Goal: Transaction & Acquisition: Purchase product/service

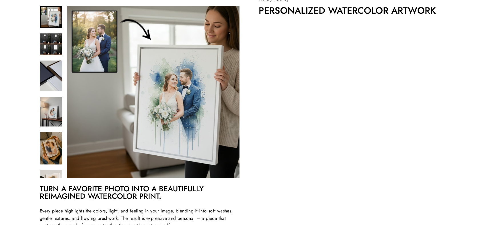
scroll to position [50, 0]
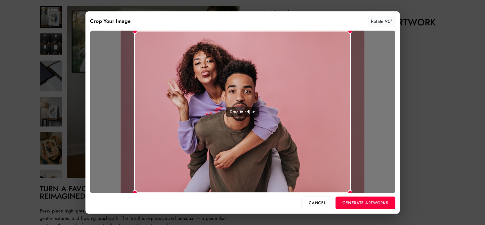
click at [377, 21] on button "Rotate 90°" at bounding box center [381, 21] width 27 height 11
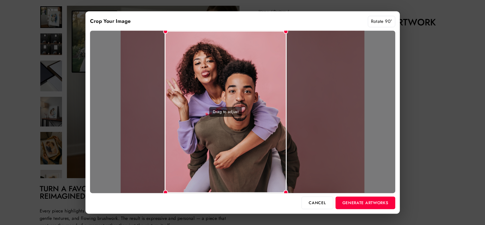
drag, startPoint x: 286, startPoint y: 101, endPoint x: 270, endPoint y: 100, distance: 16.9
click at [270, 100] on div "Drag to adjust" at bounding box center [226, 112] width 122 height 163
click at [373, 21] on button "Rotate 90°" at bounding box center [381, 21] width 27 height 11
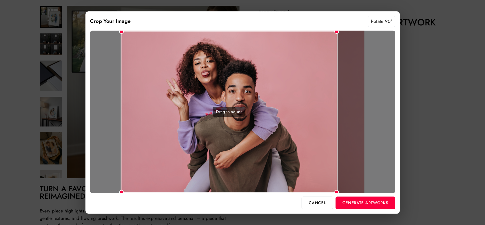
drag, startPoint x: 266, startPoint y: 109, endPoint x: 250, endPoint y: 109, distance: 15.2
click at [250, 109] on div "Drag to adjust" at bounding box center [229, 112] width 217 height 163
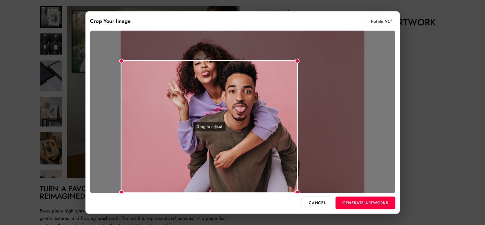
drag, startPoint x: 337, startPoint y: 32, endPoint x: 298, endPoint y: 68, distance: 52.6
click at [298, 68] on div "Drag to adjust" at bounding box center [242, 112] width 305 height 163
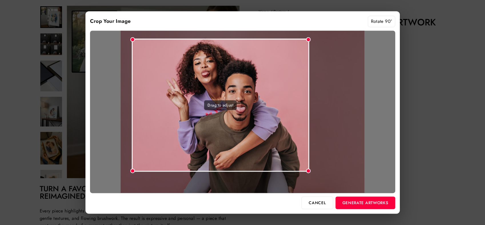
drag, startPoint x: 272, startPoint y: 91, endPoint x: 284, endPoint y: 69, distance: 24.2
click at [284, 69] on div "Drag to adjust" at bounding box center [220, 105] width 177 height 133
click at [364, 205] on button "Generate Artworks" at bounding box center [366, 203] width 60 height 13
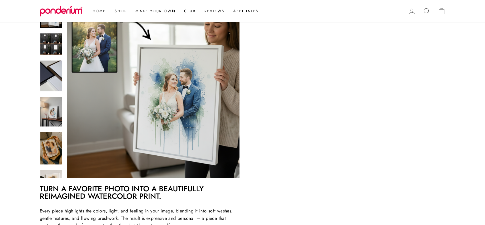
scroll to position [99, 0]
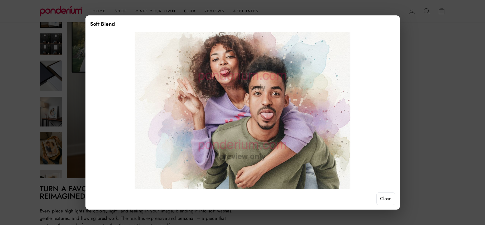
click at [379, 196] on button "Close" at bounding box center [385, 199] width 19 height 13
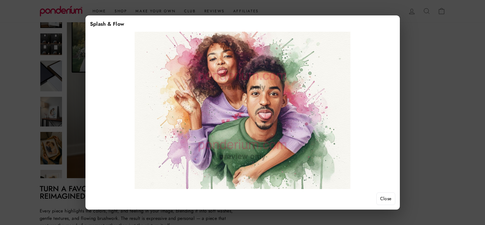
click at [386, 197] on button "Close" at bounding box center [385, 199] width 19 height 13
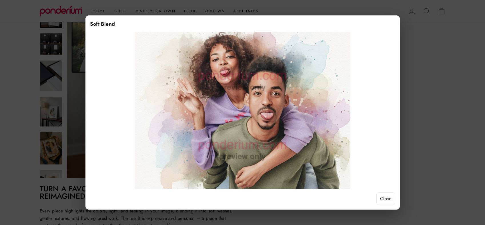
click at [381, 196] on button "Close" at bounding box center [385, 199] width 19 height 13
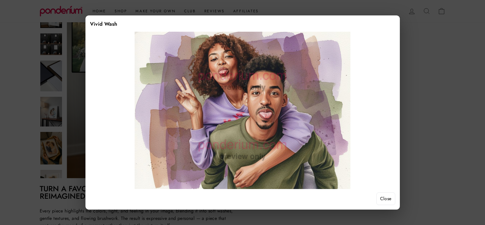
click at [378, 200] on button "Close" at bounding box center [385, 199] width 19 height 13
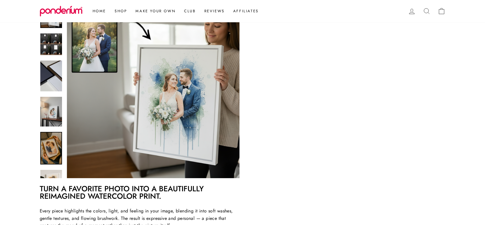
click at [48, 150] on img at bounding box center [51, 148] width 22 height 33
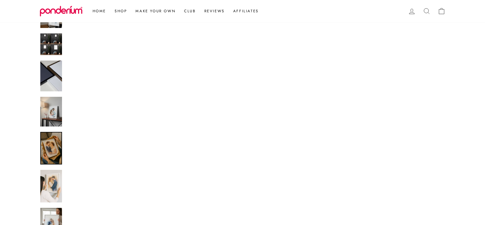
scroll to position [0, 0]
click at [53, 149] on link at bounding box center [51, 148] width 22 height 33
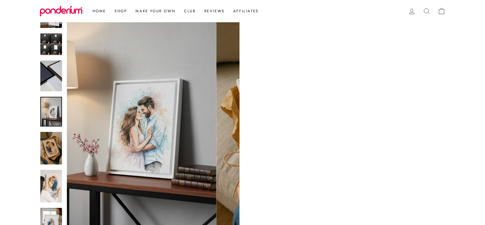
click at [54, 115] on img at bounding box center [51, 112] width 22 height 30
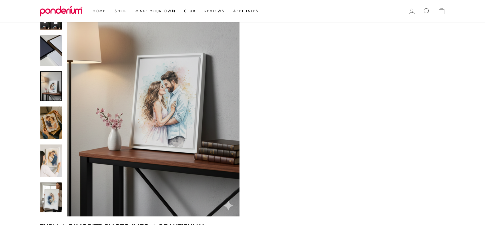
scroll to position [161, 0]
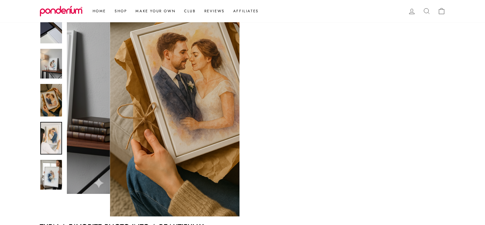
click at [52, 175] on div at bounding box center [51, 87] width 23 height 259
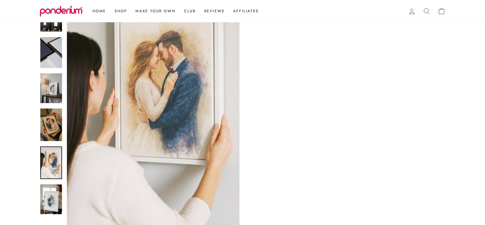
scroll to position [133, 0]
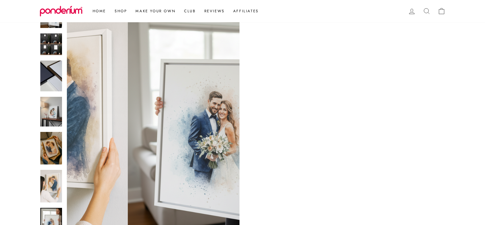
click at [56, 208] on img at bounding box center [51, 223] width 22 height 30
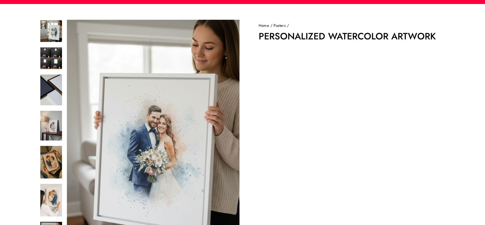
scroll to position [35, 0]
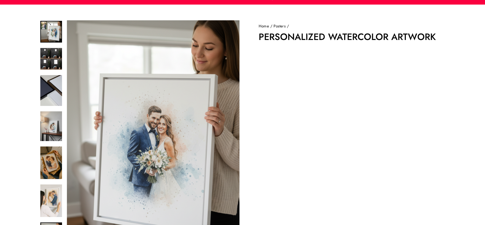
click at [55, 33] on img at bounding box center [51, 32] width 22 height 22
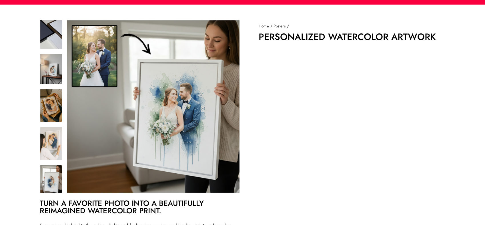
scroll to position [60, 0]
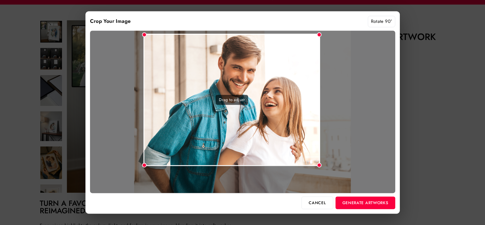
scroll to position [60, 0]
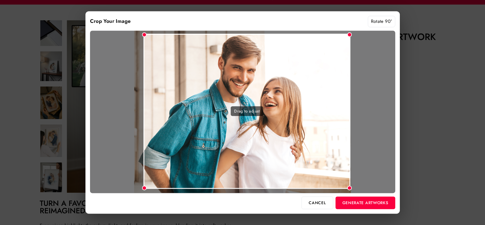
click at [374, 197] on div "Crop Your Image Rotate 90° Drag to adjust Cancel Generate Artworks" at bounding box center [242, 112] width 314 height 203
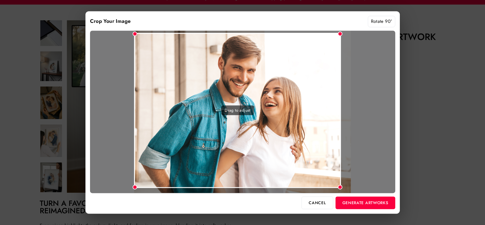
drag, startPoint x: 335, startPoint y: 164, endPoint x: 316, endPoint y: 163, distance: 18.9
click at [316, 163] on div "Drag to adjust" at bounding box center [237, 110] width 207 height 155
click at [367, 205] on button "Generate Artworks" at bounding box center [366, 203] width 60 height 13
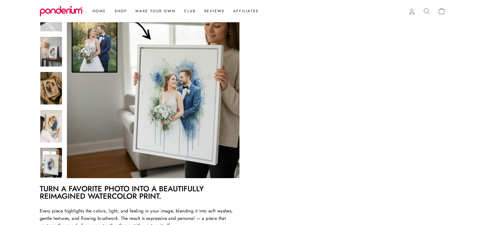
scroll to position [99, 0]
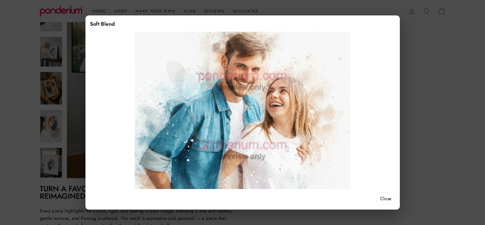
click at [390, 200] on button "Close" at bounding box center [385, 199] width 19 height 13
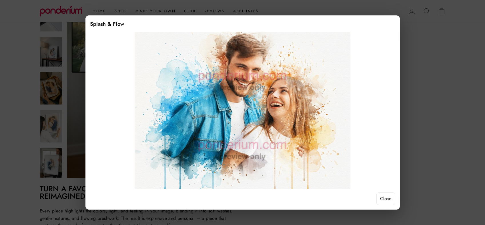
click at [386, 202] on button "Close" at bounding box center [385, 199] width 19 height 13
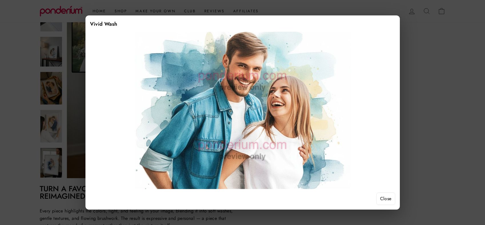
click at [390, 198] on button "Close" at bounding box center [385, 199] width 19 height 13
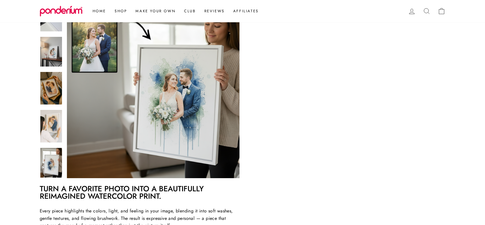
scroll to position [167, 0]
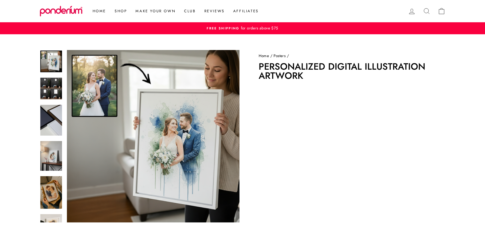
scroll to position [76, 0]
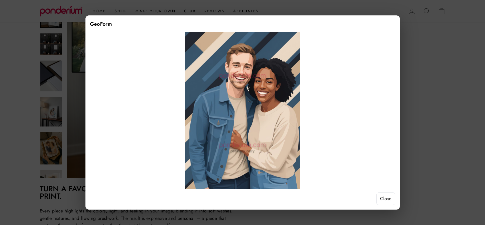
click at [386, 198] on button "Close" at bounding box center [385, 199] width 19 height 13
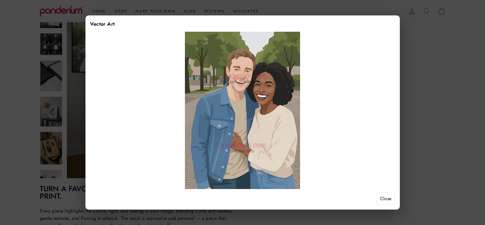
click at [384, 197] on button "Close" at bounding box center [385, 199] width 19 height 13
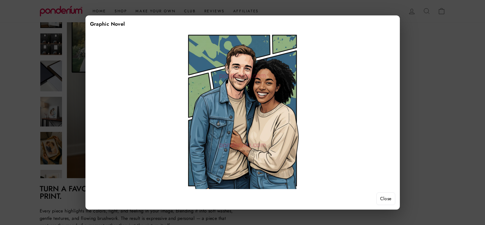
click at [386, 199] on button "Close" at bounding box center [385, 199] width 19 height 13
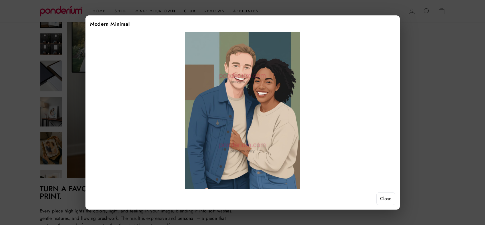
click at [382, 201] on button "Close" at bounding box center [385, 199] width 19 height 13
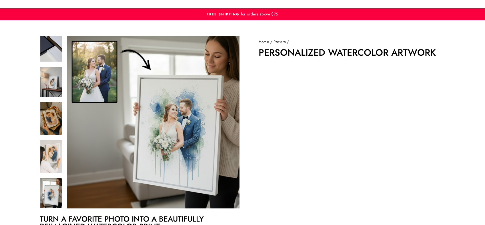
scroll to position [15, 0]
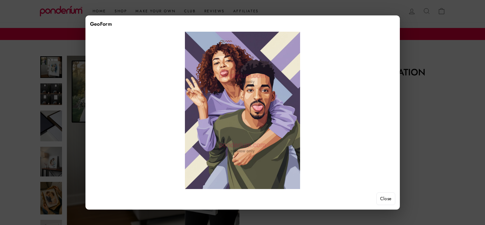
scroll to position [109, 0]
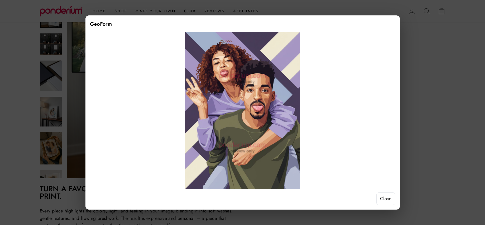
click at [388, 200] on button "Close" at bounding box center [385, 199] width 19 height 13
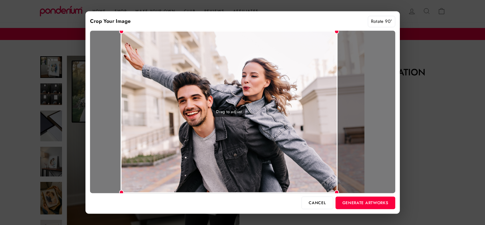
scroll to position [95, 0]
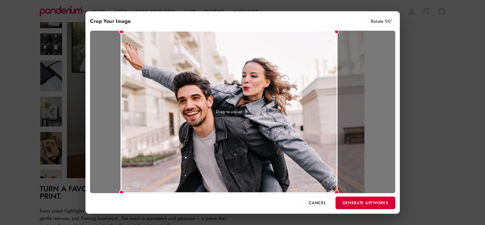
click at [373, 204] on button "Generate Artworks" at bounding box center [366, 203] width 60 height 13
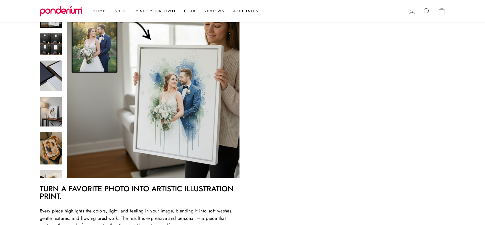
scroll to position [109, 0]
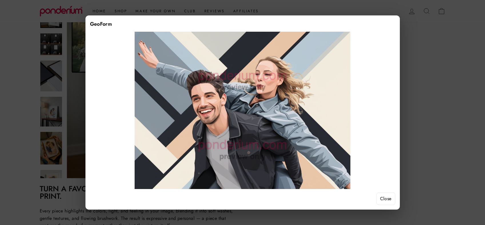
click at [434, 75] on div at bounding box center [242, 112] width 485 height 225
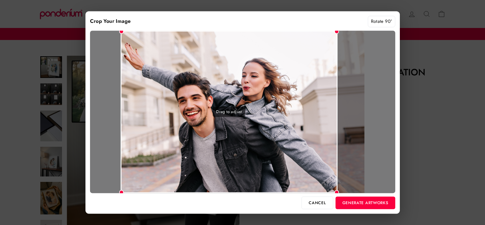
drag, startPoint x: 324, startPoint y: 167, endPoint x: 298, endPoint y: 167, distance: 26.0
click at [298, 167] on div "Drag to adjust" at bounding box center [229, 112] width 217 height 163
click at [368, 200] on button "Generate Artworks" at bounding box center [366, 203] width 60 height 13
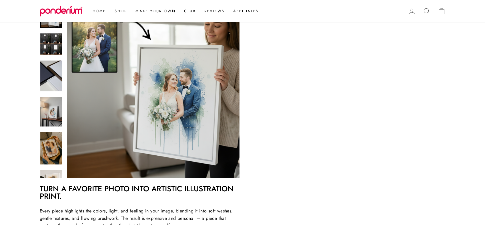
scroll to position [132, 0]
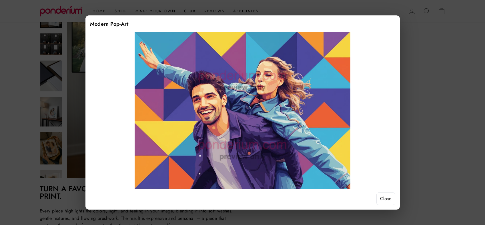
click at [387, 197] on button "Close" at bounding box center [385, 199] width 19 height 13
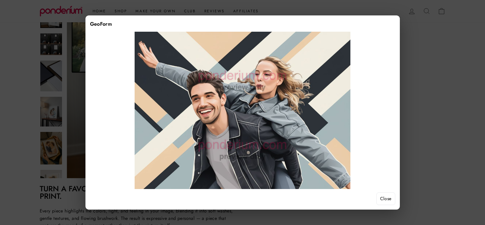
click at [388, 198] on button "Close" at bounding box center [385, 199] width 19 height 13
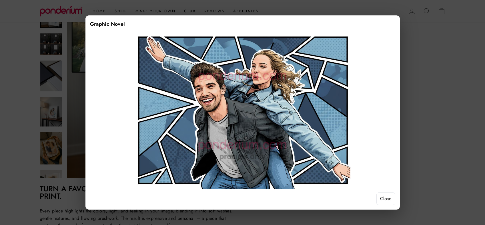
click at [385, 197] on button "Close" at bounding box center [385, 199] width 19 height 13
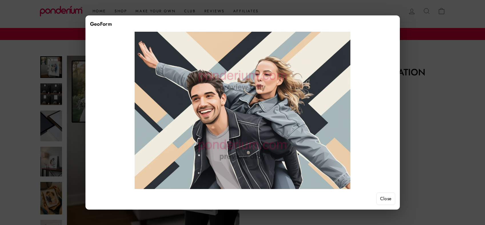
scroll to position [132, 0]
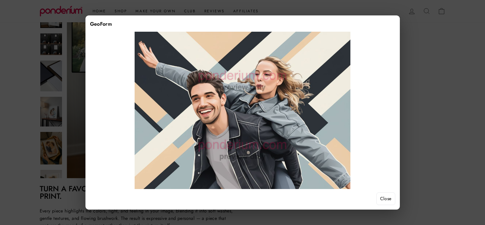
click at [385, 199] on button "Close" at bounding box center [385, 199] width 19 height 13
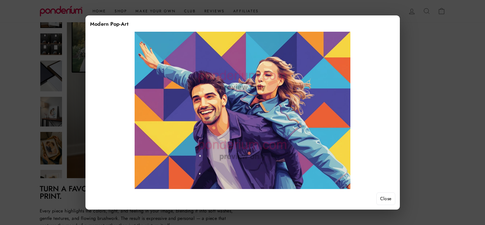
click at [380, 196] on button "Close" at bounding box center [385, 199] width 19 height 13
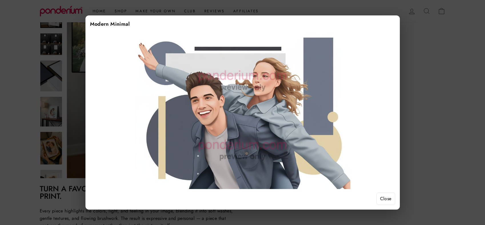
click at [390, 199] on button "Close" at bounding box center [385, 199] width 19 height 13
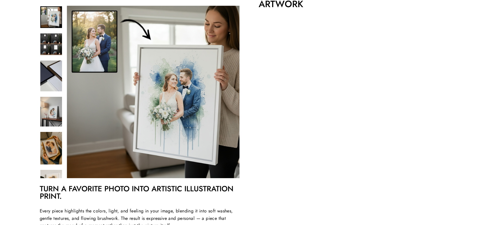
scroll to position [24, 0]
